Goal: Information Seeking & Learning: Learn about a topic

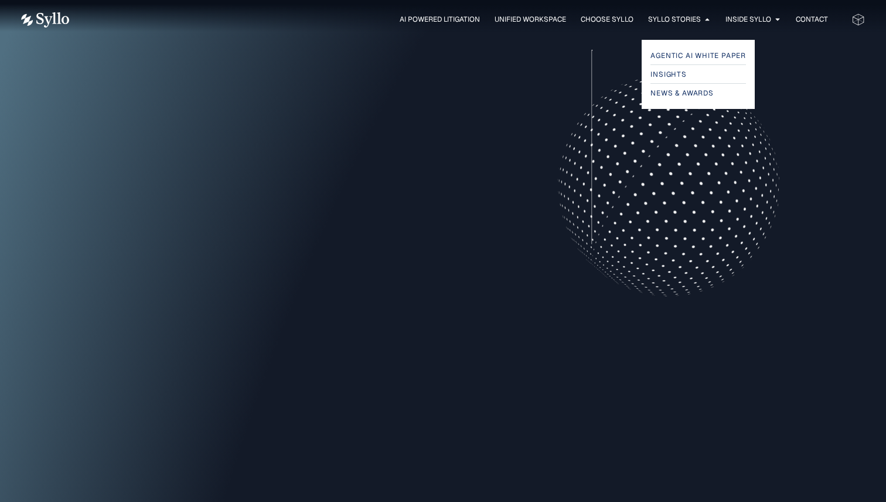
scroll to position [425, 0]
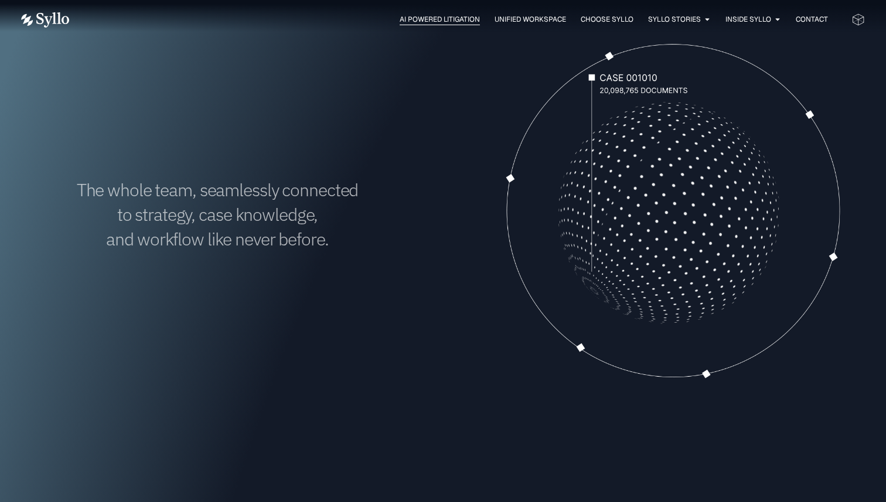
click at [442, 21] on span "AI Powered Litigation" at bounding box center [439, 19] width 80 height 11
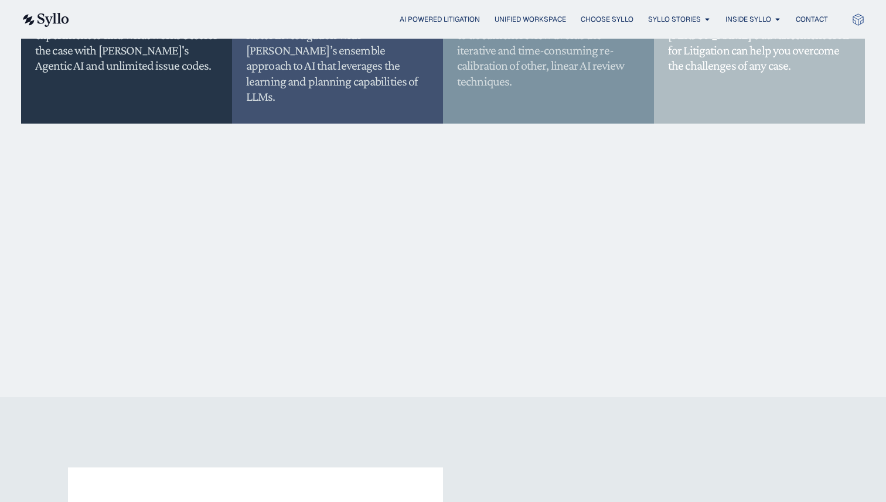
scroll to position [780, 0]
